Goal: Find contact information: Find contact information

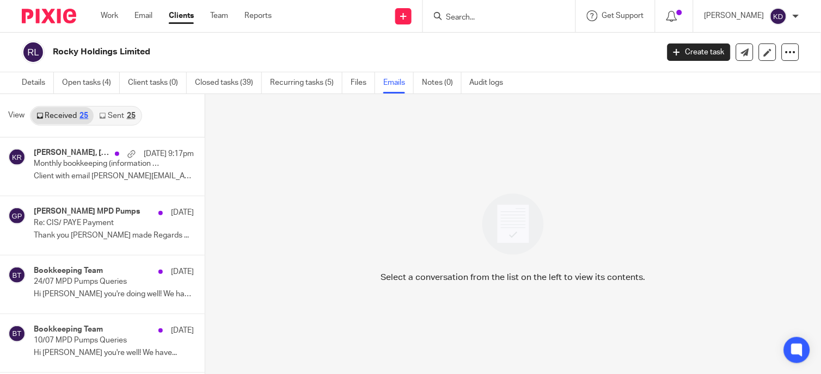
click at [493, 10] on form at bounding box center [503, 16] width 116 height 14
click at [470, 17] on input "Search" at bounding box center [494, 18] width 98 height 10
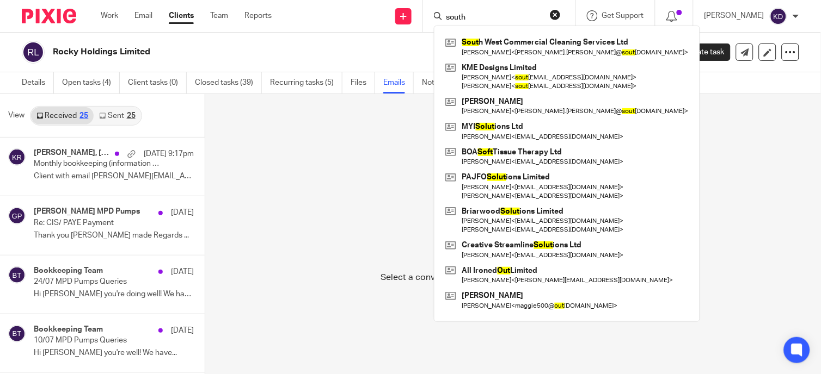
type input "south"
click button "submit" at bounding box center [0, 0] width 0 height 0
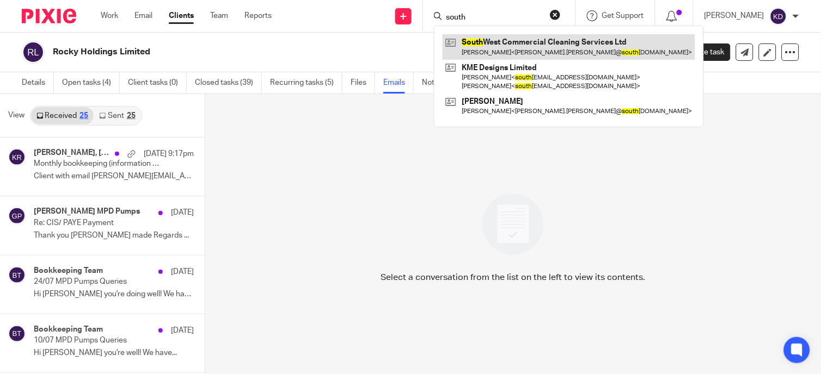
click at [549, 46] on link at bounding box center [569, 46] width 253 height 25
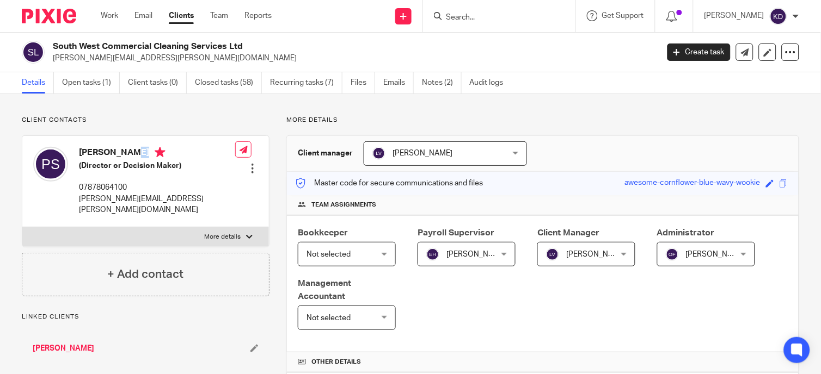
drag, startPoint x: 80, startPoint y: 150, endPoint x: 144, endPoint y: 154, distance: 63.8
click at [144, 154] on h4 "Peter Soares" at bounding box center [157, 154] width 156 height 14
copy h4 "Peter Soares"
click at [132, 187] on p "07878064100" at bounding box center [157, 187] width 156 height 11
drag, startPoint x: 77, startPoint y: 196, endPoint x: 206, endPoint y: 200, distance: 128.5
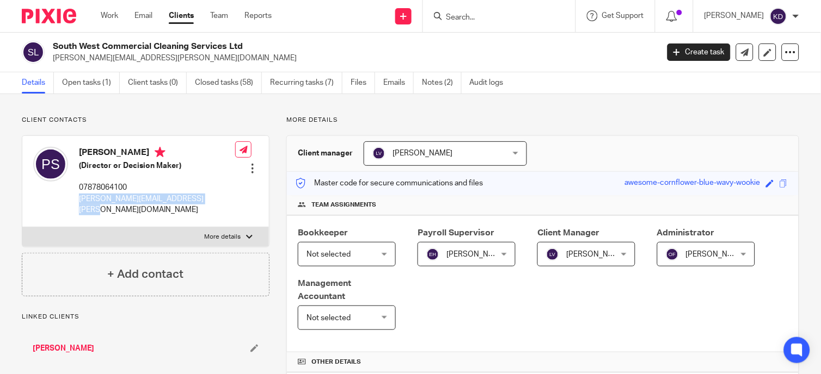
click at [206, 200] on div "Peter Soares (Director or Decision Maker) 07878064100 peter.soares@southwestcle…" at bounding box center [145, 181] width 247 height 91
copy p "peter.soares@southwestclean.co.uk"
click at [488, 19] on input "Search" at bounding box center [494, 18] width 98 height 10
type input "Rock"
click button "submit" at bounding box center [0, 0] width 0 height 0
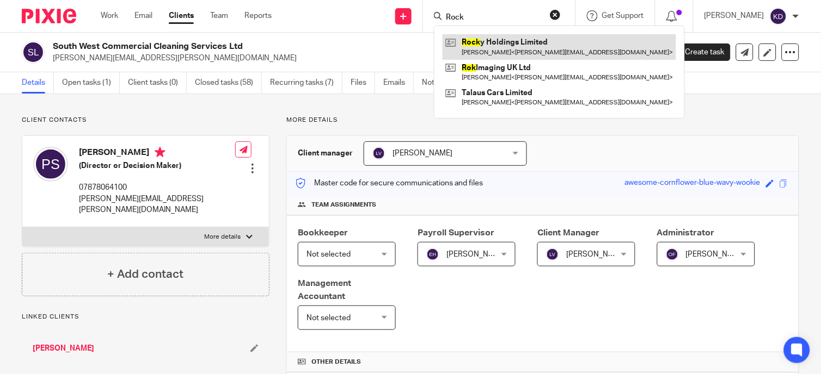
click at [508, 50] on link at bounding box center [560, 46] width 234 height 25
